Goal: Task Accomplishment & Management: Use online tool/utility

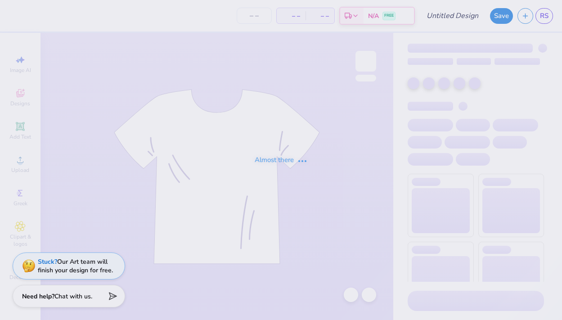
type input "KASA Heart Hoodie"
type input "24"
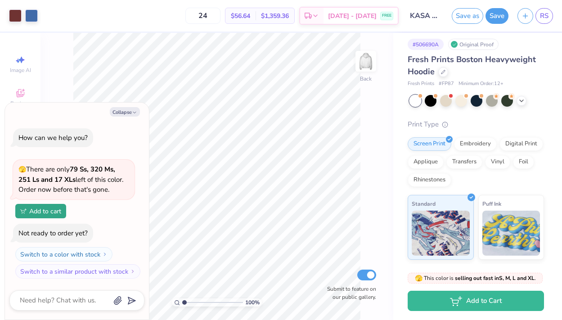
scroll to position [5, 0]
click at [432, 101] on div at bounding box center [431, 100] width 12 height 12
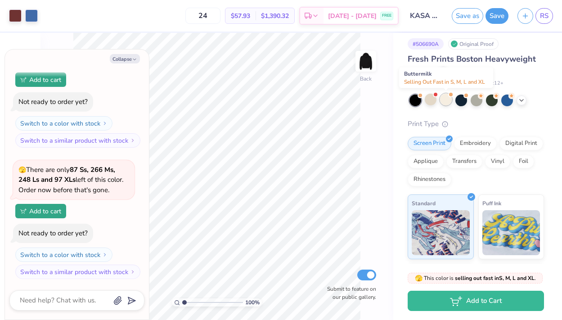
click at [446, 100] on div at bounding box center [446, 100] width 12 height 12
click at [461, 101] on div at bounding box center [462, 100] width 12 height 12
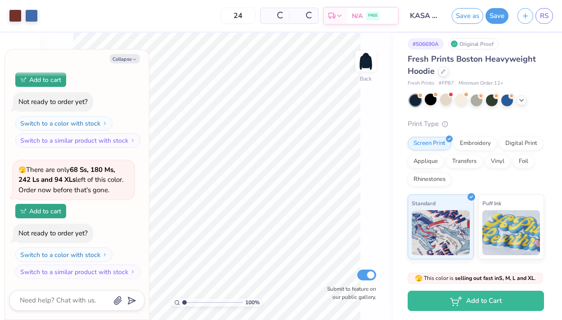
scroll to position [341, 0]
click at [477, 101] on div at bounding box center [477, 100] width 12 height 12
type textarea "x"
type input "50"
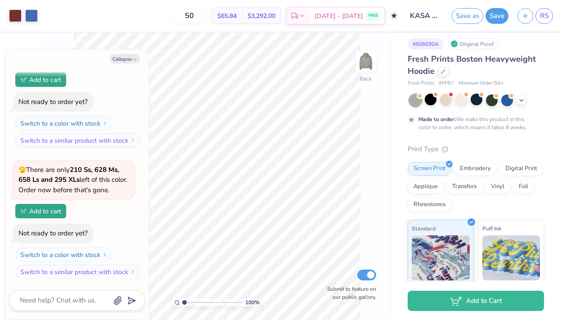
scroll to position [416, 0]
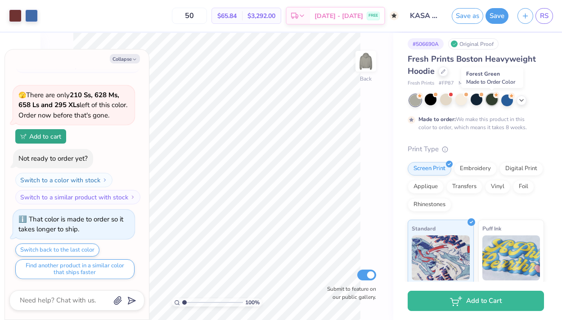
click at [490, 102] on div at bounding box center [492, 100] width 12 height 12
click at [508, 100] on div at bounding box center [508, 100] width 12 height 12
click at [522, 101] on icon at bounding box center [521, 99] width 7 height 7
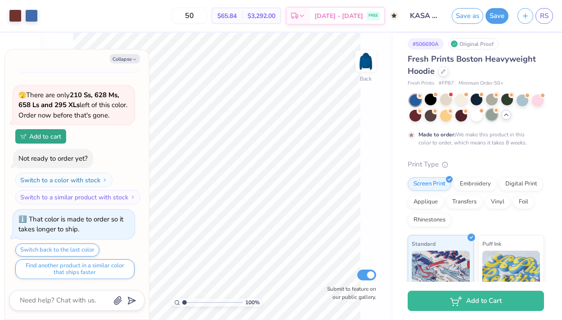
click at [493, 117] on div at bounding box center [492, 115] width 12 height 12
click at [480, 116] on div at bounding box center [477, 115] width 12 height 12
click at [476, 113] on div at bounding box center [477, 115] width 12 height 12
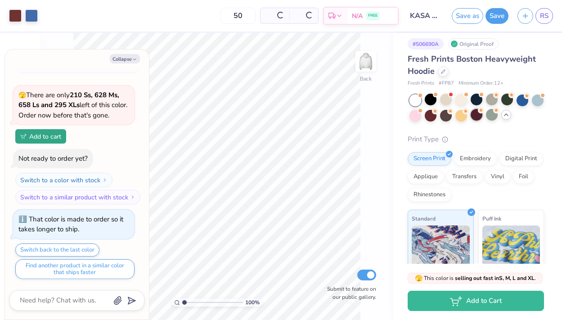
scroll to position [602, 0]
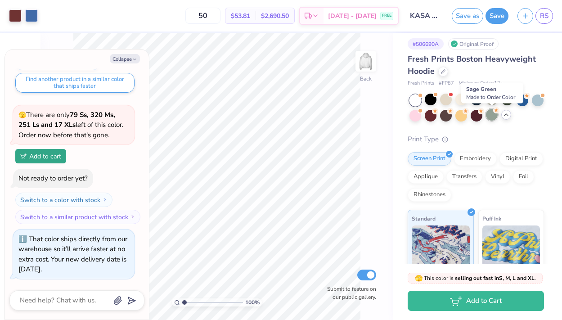
click at [492, 117] on div at bounding box center [492, 115] width 12 height 12
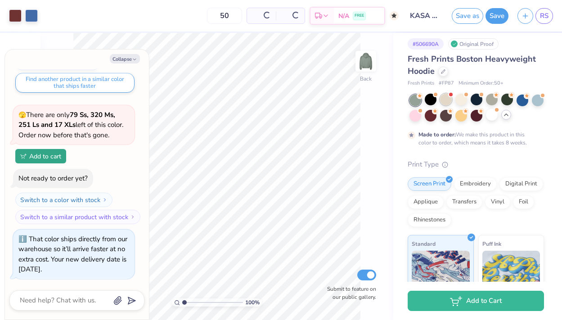
scroll to position [688, 0]
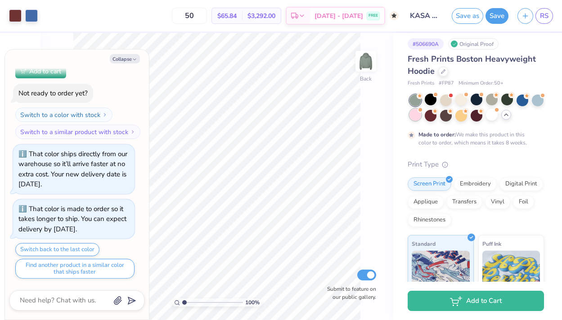
click at [416, 116] on div at bounding box center [416, 115] width 12 height 12
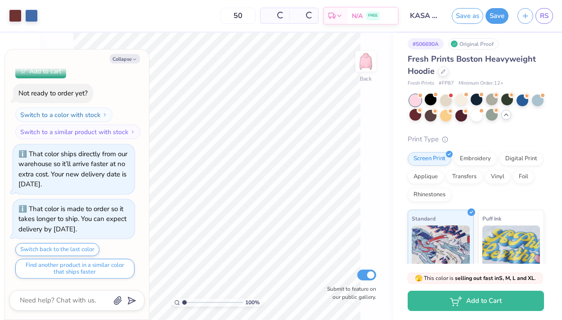
scroll to position [874, 0]
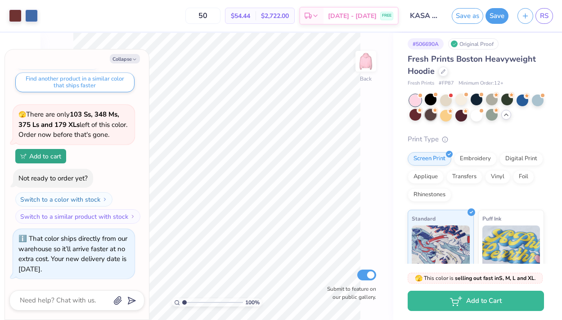
click at [426, 118] on div at bounding box center [431, 115] width 12 height 12
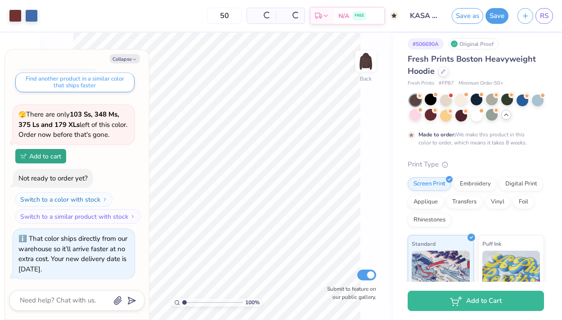
scroll to position [959, 0]
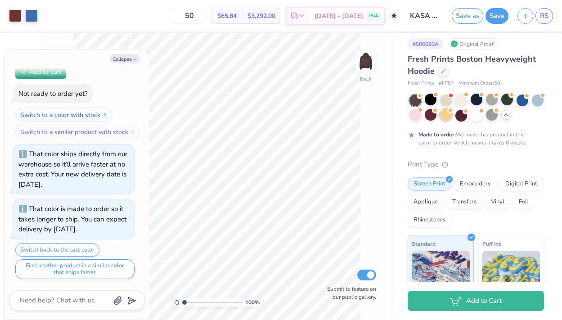
click at [444, 117] on div at bounding box center [446, 115] width 12 height 12
click at [461, 118] on div at bounding box center [462, 115] width 12 height 12
click at [476, 119] on div at bounding box center [477, 115] width 12 height 12
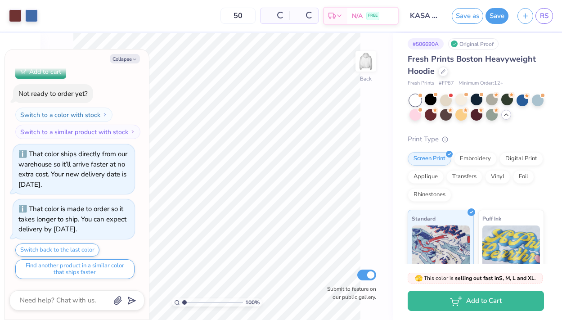
scroll to position [1145, 0]
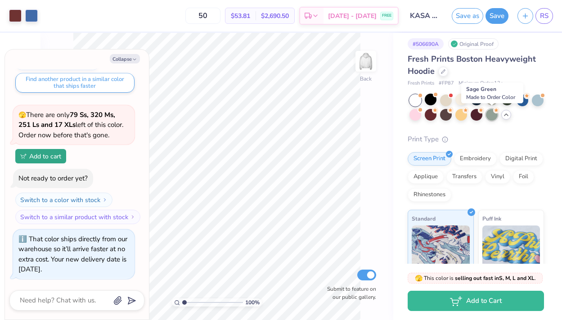
click at [492, 121] on div at bounding box center [492, 115] width 12 height 12
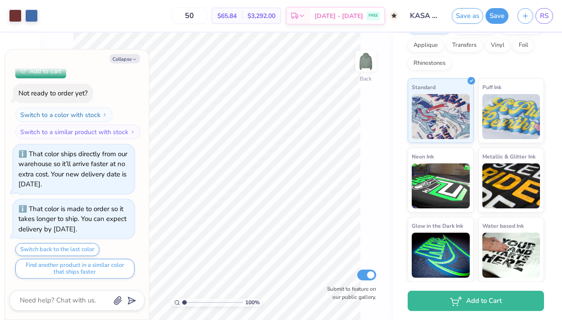
scroll to position [0, 0]
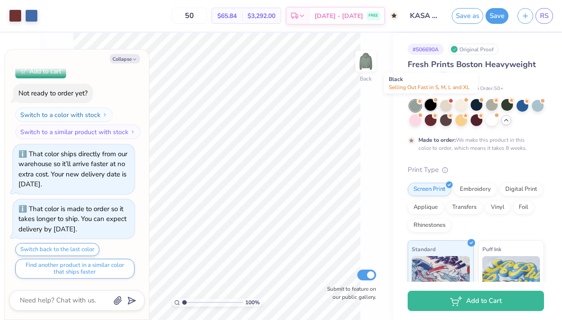
click at [432, 104] on div at bounding box center [431, 105] width 12 height 12
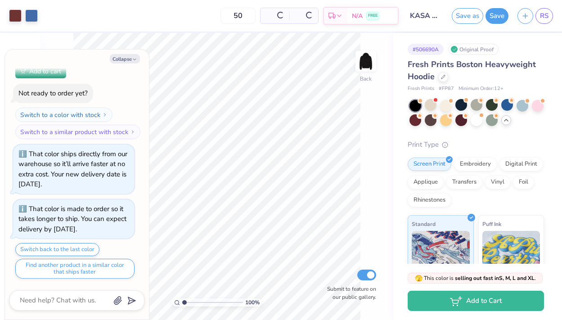
scroll to position [1417, 0]
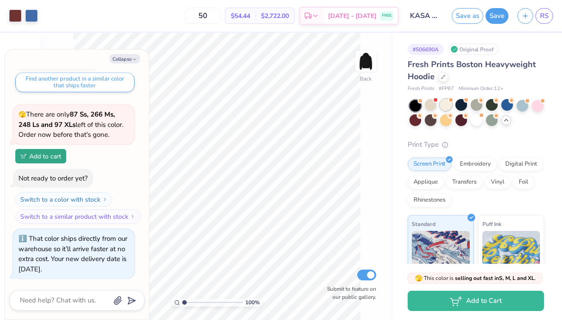
click at [449, 106] on div at bounding box center [446, 105] width 12 height 12
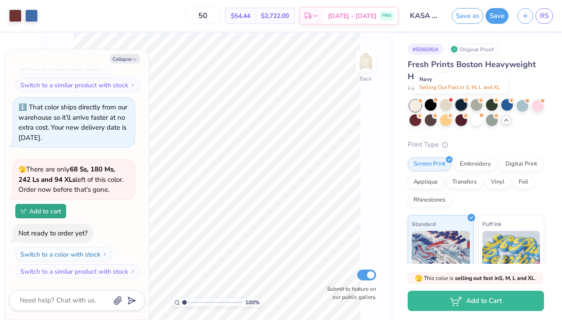
click at [460, 106] on div at bounding box center [462, 105] width 12 height 12
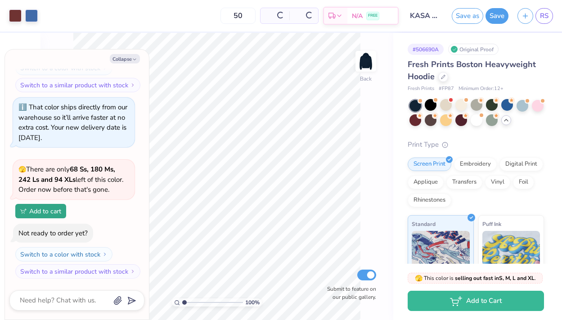
scroll to position [1680, 0]
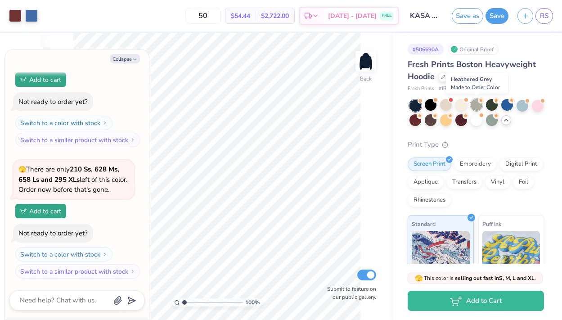
click at [476, 108] on div at bounding box center [477, 105] width 12 height 12
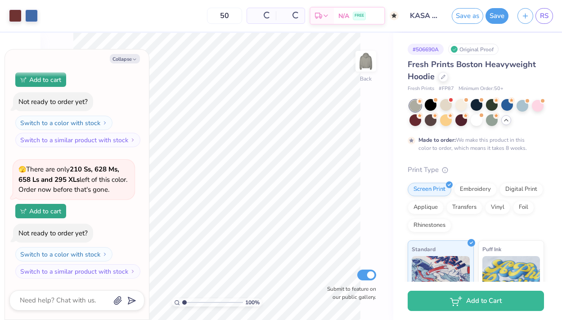
scroll to position [1764, 0]
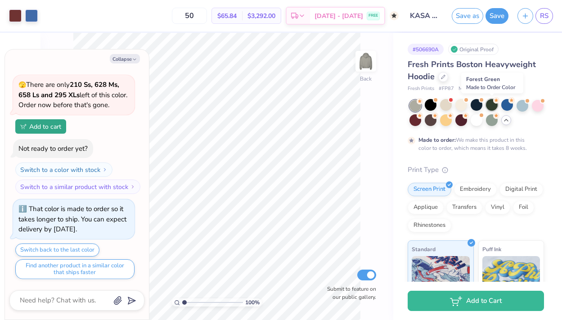
click at [491, 107] on div at bounding box center [492, 105] width 12 height 12
click at [507, 106] on div at bounding box center [508, 105] width 12 height 12
click at [521, 108] on div at bounding box center [523, 105] width 12 height 12
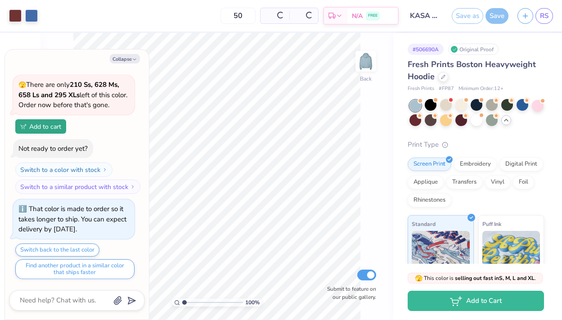
scroll to position [1951, 0]
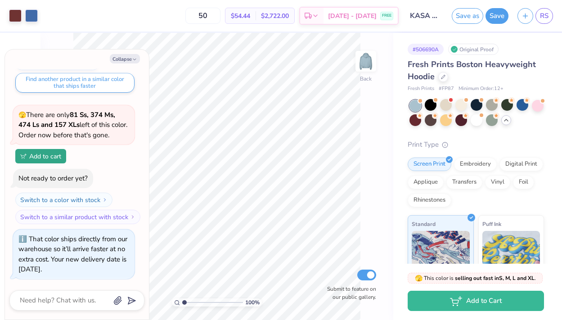
click at [534, 110] on div at bounding box center [477, 113] width 135 height 27
click at [535, 109] on div at bounding box center [538, 105] width 12 height 12
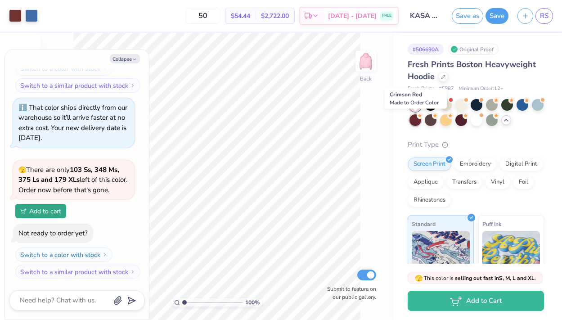
click at [418, 122] on div at bounding box center [416, 120] width 12 height 12
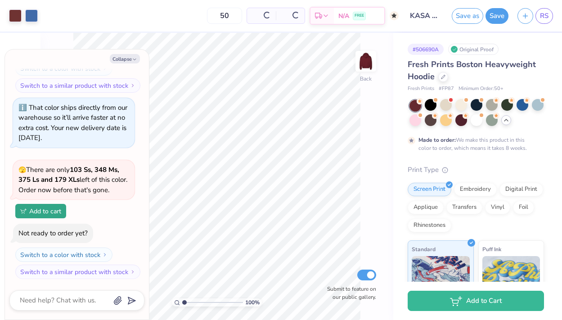
scroll to position [2167, 0]
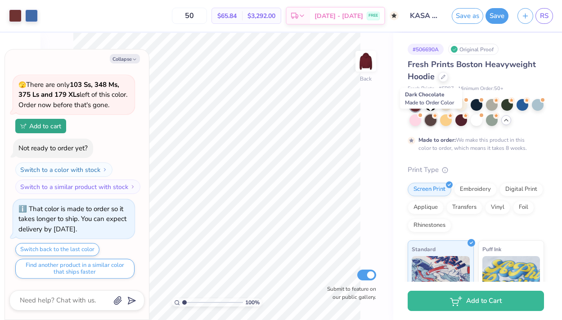
click at [435, 123] on div at bounding box center [431, 120] width 12 height 12
click at [448, 123] on div at bounding box center [446, 120] width 12 height 12
click at [446, 107] on div at bounding box center [446, 105] width 12 height 12
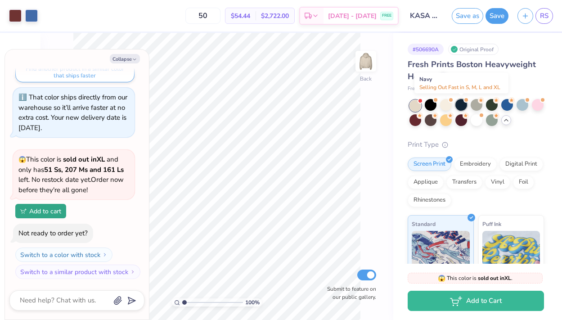
click at [459, 107] on div at bounding box center [462, 105] width 12 height 12
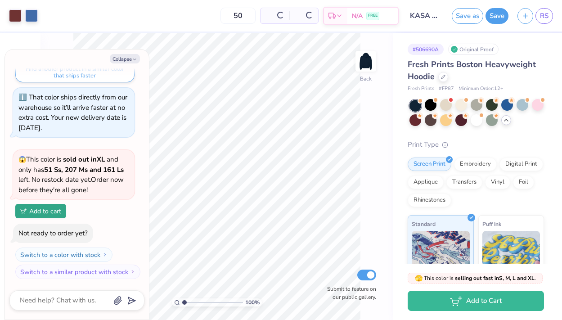
scroll to position [2495, 0]
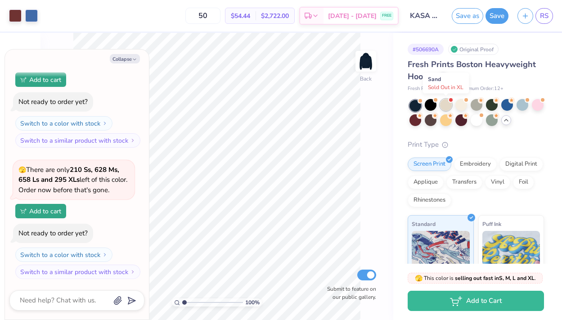
click at [447, 107] on div at bounding box center [446, 105] width 12 height 12
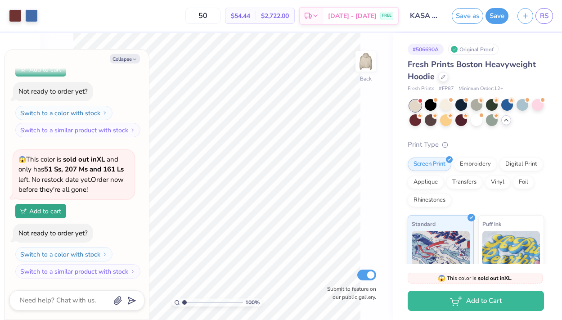
scroll to position [155, 0]
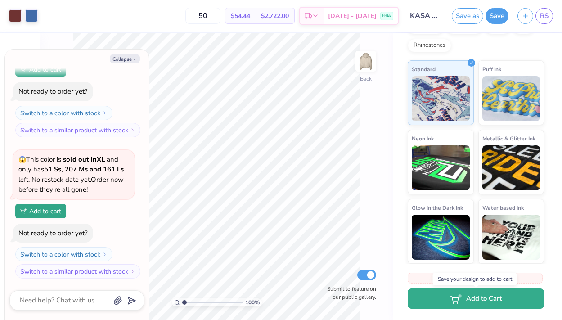
click at [450, 299] on icon "button" at bounding box center [456, 299] width 12 height 10
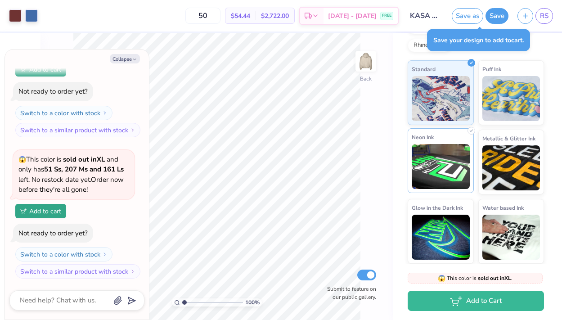
scroll to position [0, 0]
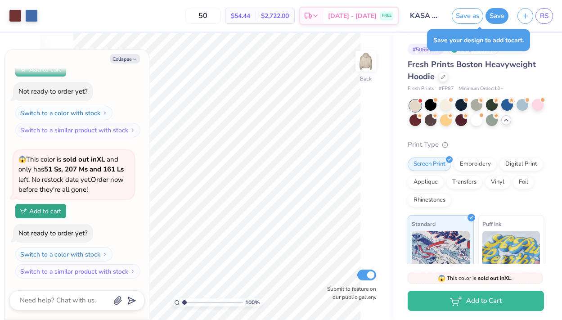
click at [479, 146] on div "Print Type" at bounding box center [476, 145] width 136 height 10
click at [479, 167] on div "Embroidery" at bounding box center [475, 163] width 43 height 14
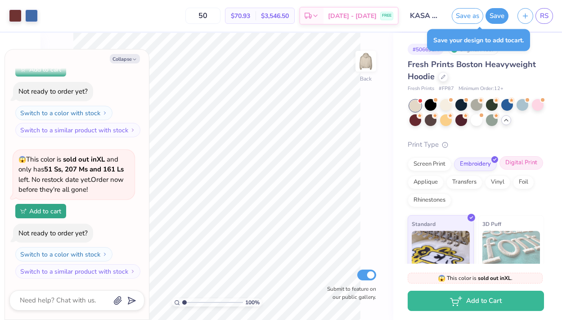
click at [513, 164] on div "Digital Print" at bounding box center [522, 163] width 44 height 14
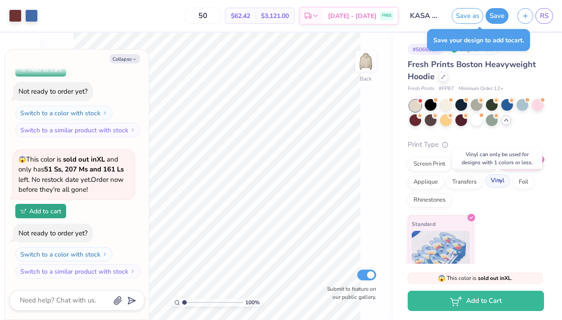
click at [505, 178] on div at bounding box center [508, 177] width 8 height 8
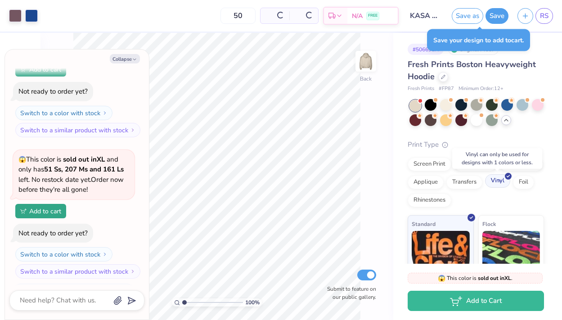
scroll to position [2781, 0]
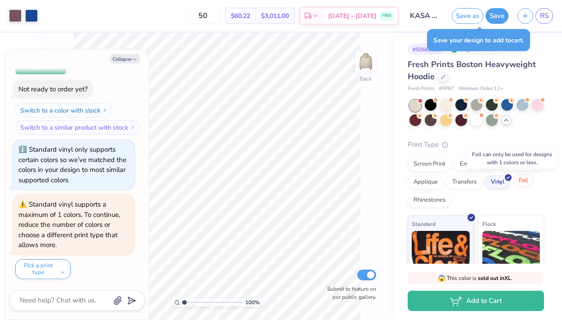
click at [515, 186] on div "Foil" at bounding box center [523, 181] width 21 height 14
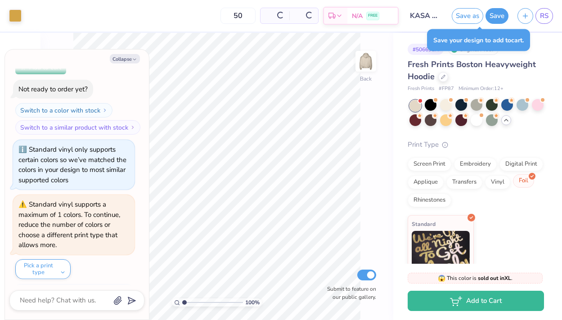
scroll to position [2925, 0]
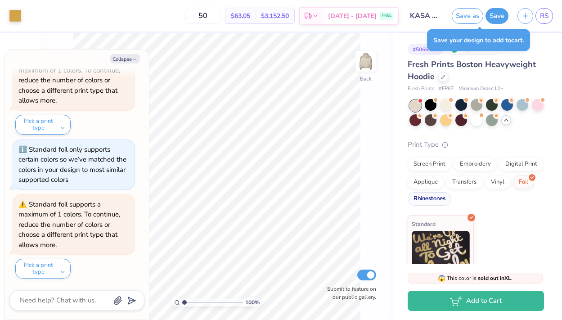
click at [433, 199] on div "Rhinestones" at bounding box center [430, 199] width 44 height 14
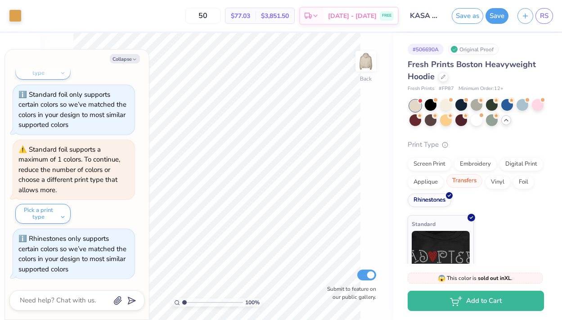
click at [463, 180] on div "Transfers" at bounding box center [465, 181] width 36 height 14
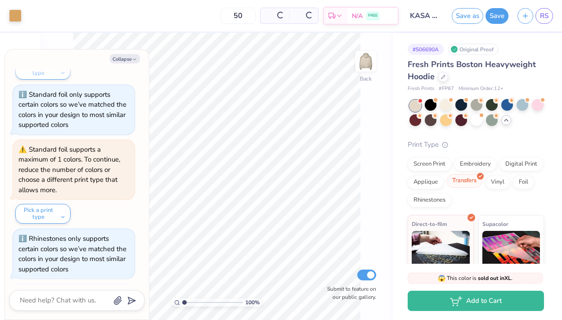
scroll to position [3035, 0]
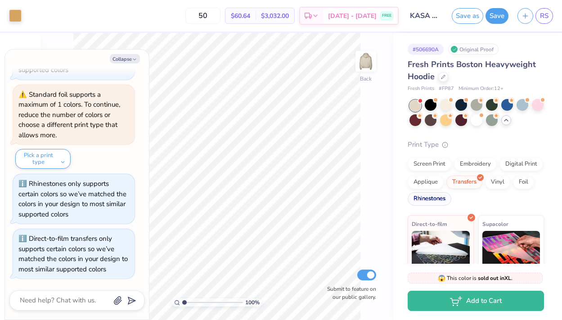
click at [432, 206] on div "Rhinestones" at bounding box center [430, 199] width 44 height 14
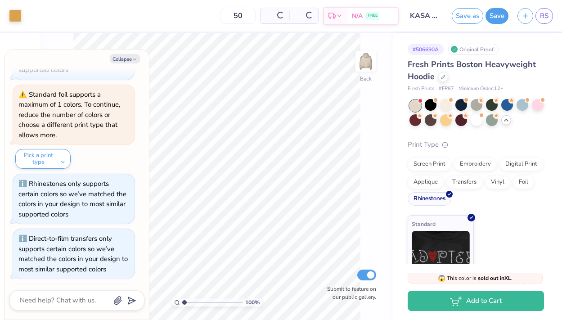
scroll to position [3090, 0]
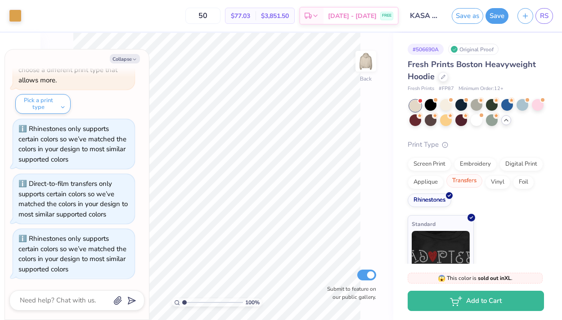
click at [461, 186] on div "Transfers" at bounding box center [465, 181] width 36 height 14
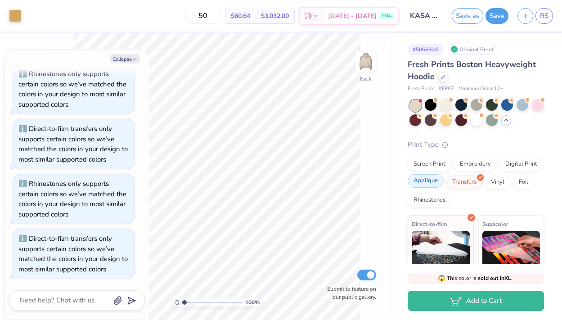
scroll to position [29, 0]
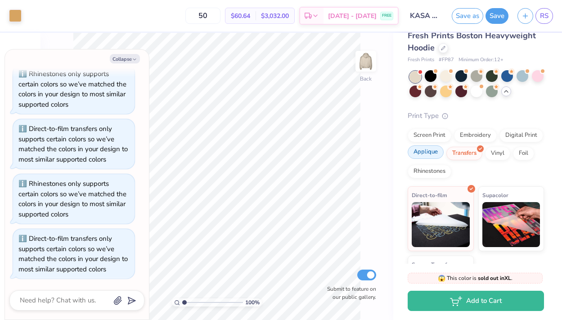
click at [426, 149] on div "Applique" at bounding box center [426, 152] width 36 height 14
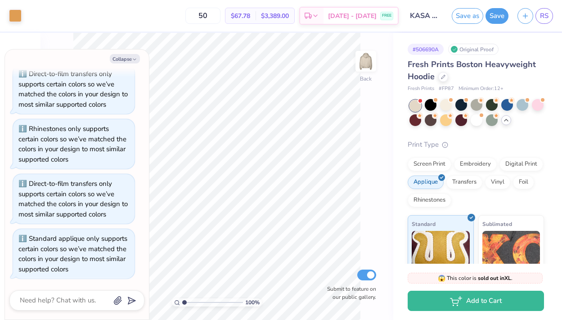
scroll to position [16, 0]
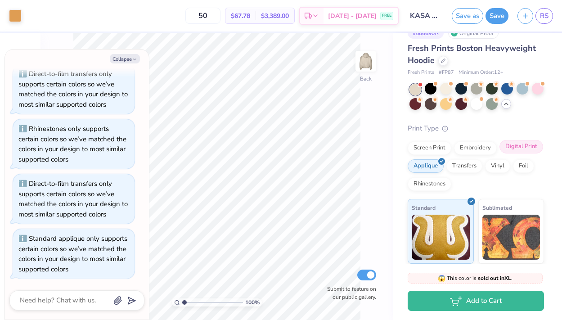
click at [519, 145] on div "Digital Print" at bounding box center [522, 147] width 44 height 14
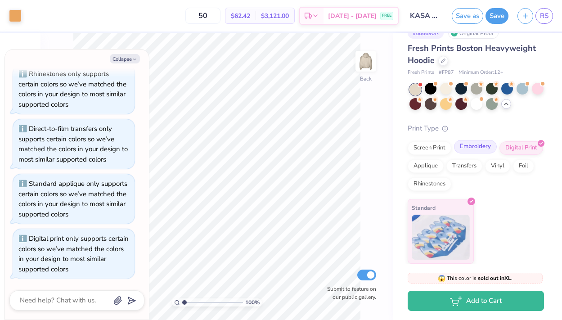
click at [487, 147] on div "Embroidery" at bounding box center [475, 147] width 43 height 14
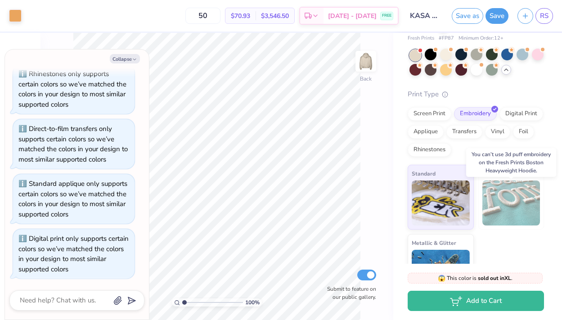
scroll to position [0, 0]
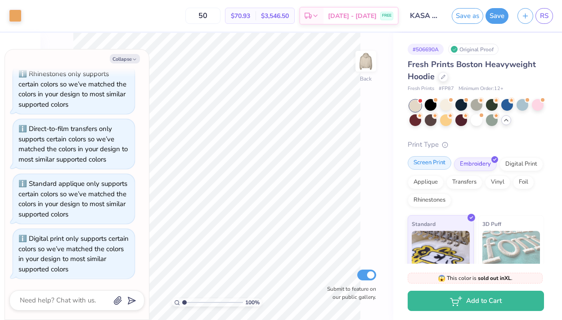
click at [427, 163] on div "Screen Print" at bounding box center [430, 163] width 44 height 14
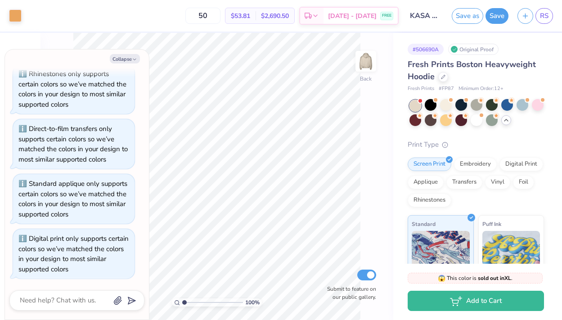
type textarea "x"
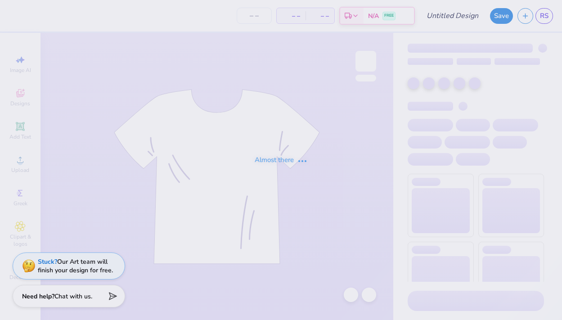
type input "KASA Heart Hoodie"
type input "24"
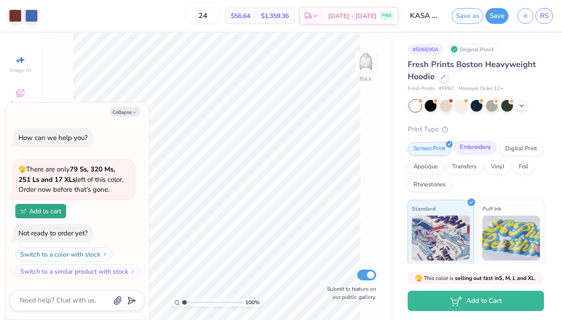
click at [473, 150] on div "Embroidery" at bounding box center [475, 148] width 43 height 14
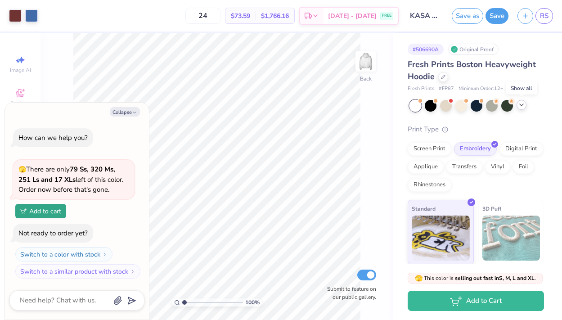
click at [523, 106] on icon at bounding box center [521, 104] width 7 height 7
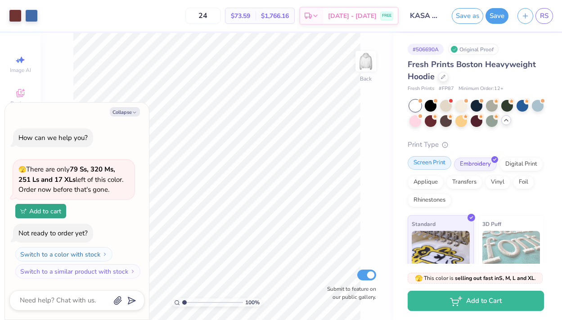
click at [437, 163] on div "Screen Print" at bounding box center [430, 163] width 44 height 14
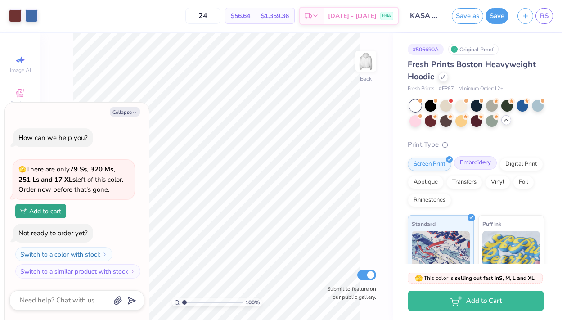
click at [484, 166] on div "Embroidery" at bounding box center [475, 163] width 43 height 14
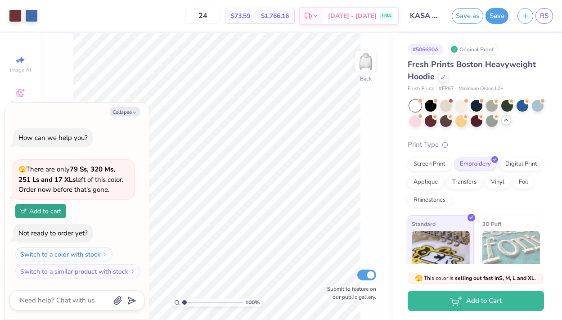
type textarea "x"
